Goal: Navigation & Orientation: Understand site structure

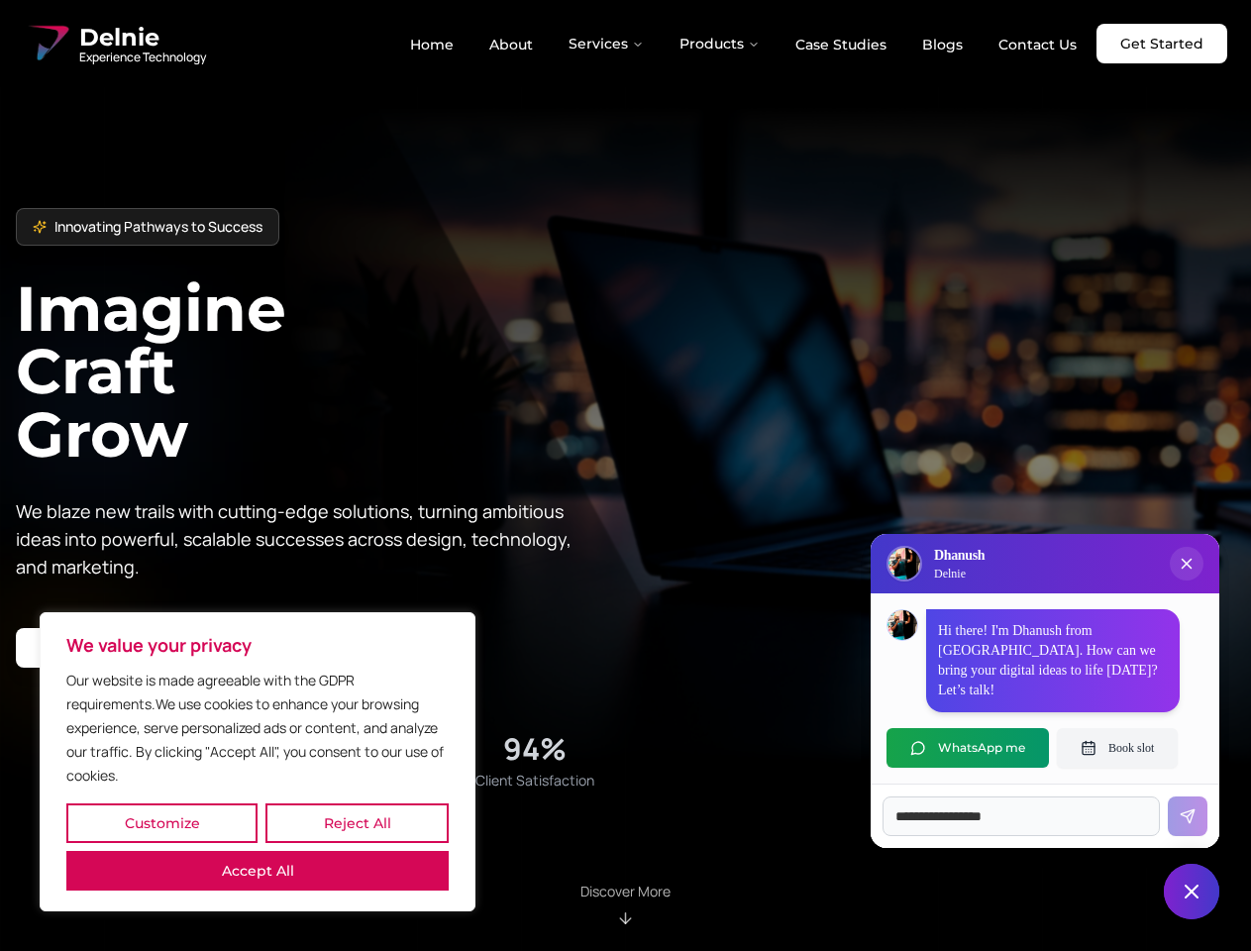
click at [161, 823] on button "Customize" at bounding box center [161, 823] width 191 height 40
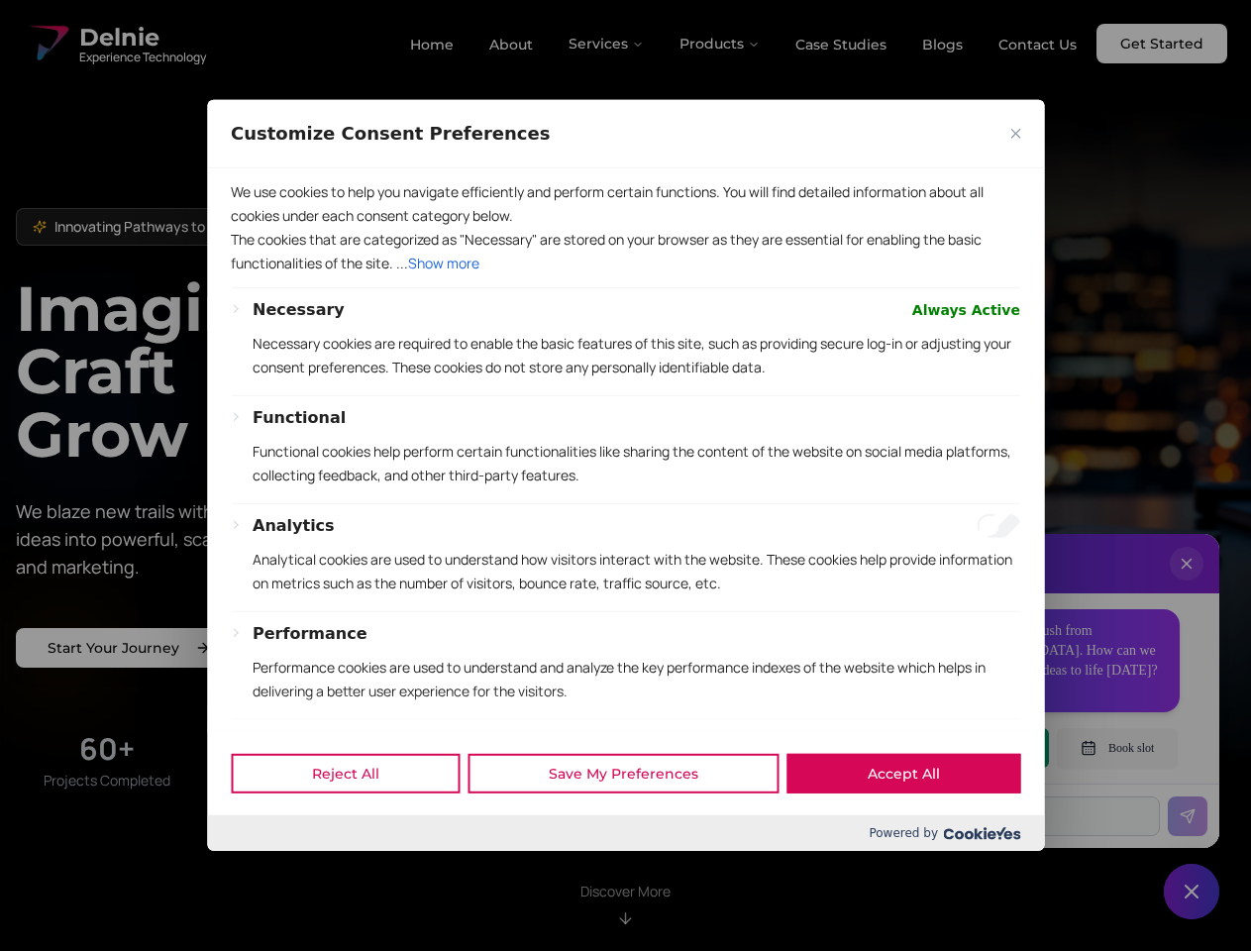
click at [357, 823] on div at bounding box center [625, 475] width 1251 height 951
click at [258, 851] on div "Customize Consent Preferences We use cookies to help you navigate efficiently a…" at bounding box center [625, 475] width 837 height 751
click at [625, 475] on p "Functional cookies help perform certain functionalities like sharing the conten…" at bounding box center [637, 464] width 768 height 48
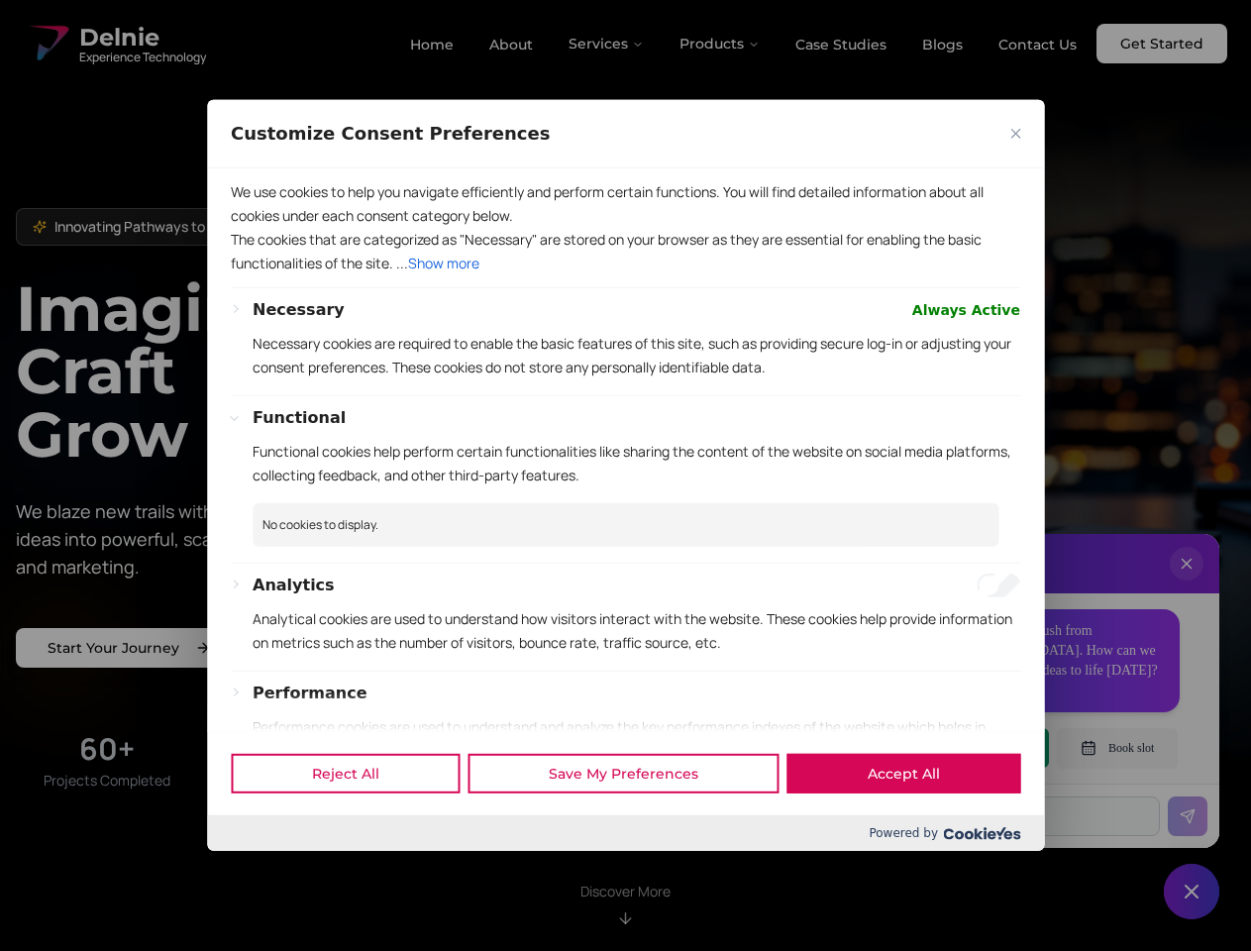
click at [607, 44] on div at bounding box center [625, 475] width 1251 height 951
click at [720, 44] on div at bounding box center [625, 475] width 1251 height 951
click at [1187, 583] on div at bounding box center [625, 475] width 1251 height 951
click at [968, 748] on div "Reject All Save My Preferences Accept All" at bounding box center [625, 773] width 837 height 84
click at [1117, 748] on div at bounding box center [625, 475] width 1251 height 951
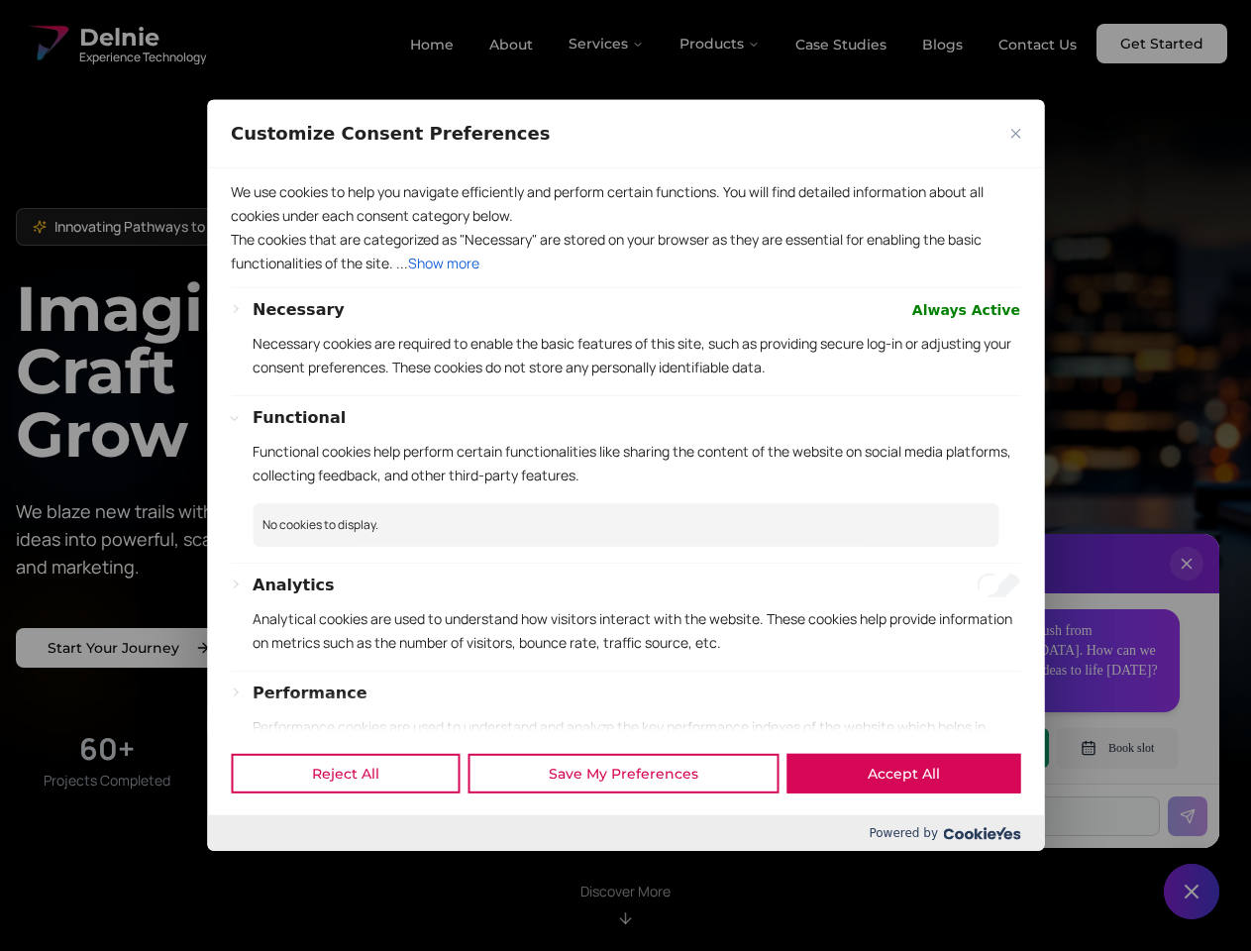
click at [1192, 891] on div at bounding box center [625, 475] width 1251 height 951
